Goal: Find specific page/section: Find specific page/section

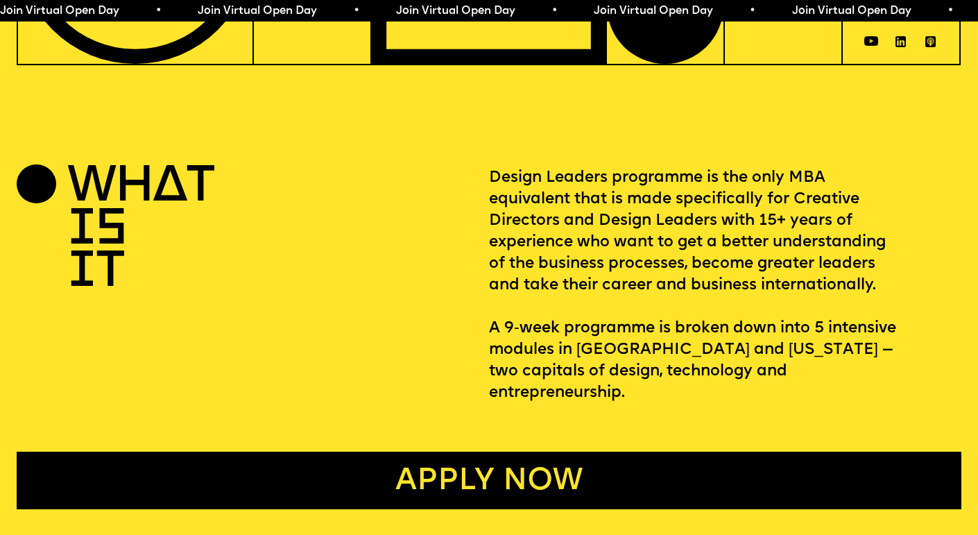
scroll to position [455, 0]
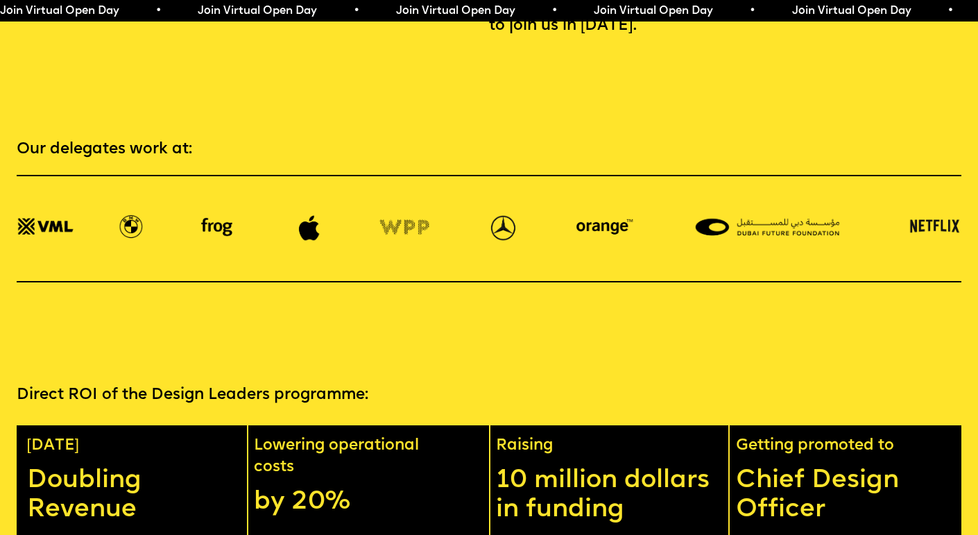
scroll to position [2276, 0]
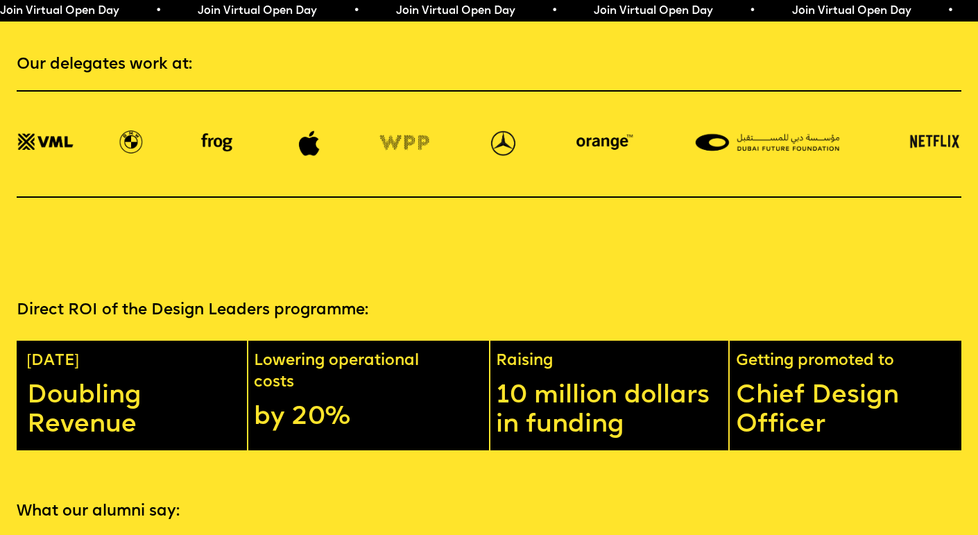
click at [809, 153] on div at bounding box center [489, 144] width 944 height 108
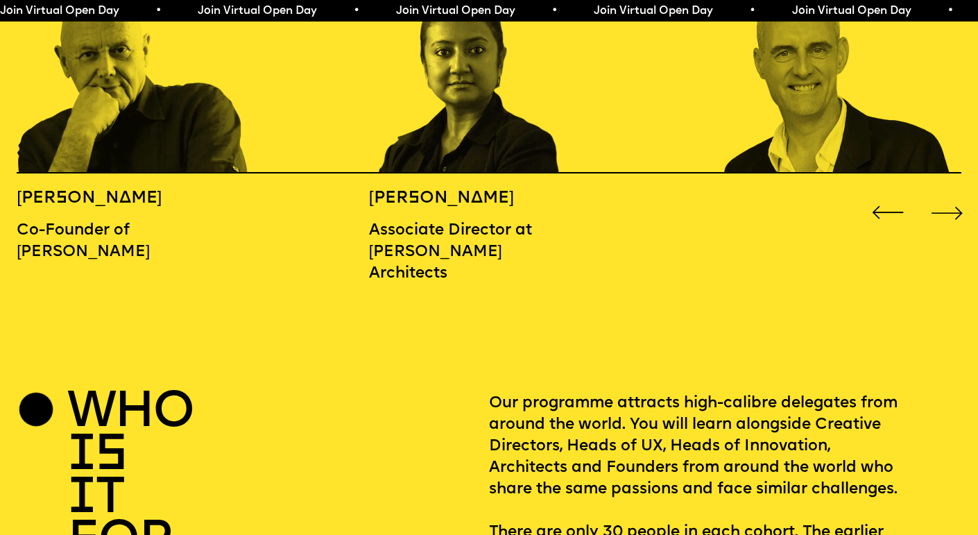
scroll to position [1707, 0]
